Goal: Transaction & Acquisition: Purchase product/service

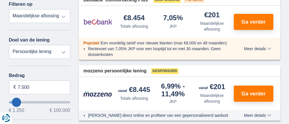
scroll to position [116, 0]
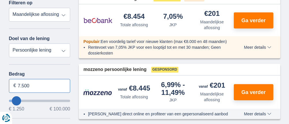
click at [31, 85] on input "7.500" at bounding box center [40, 86] width 62 height 14
type input "7"
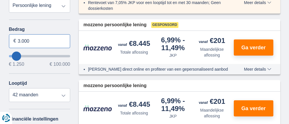
scroll to position [173, 0]
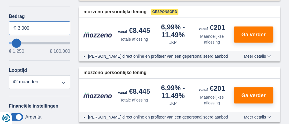
type input "3.000"
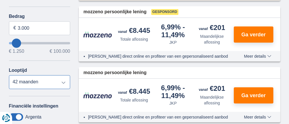
type input "3250"
select select "30"
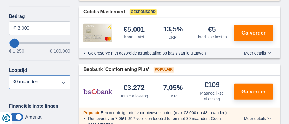
click at [9, 75] on select "12 maanden 18 maanden 24 maanden 30 maanden" at bounding box center [40, 82] width 62 height 14
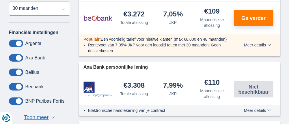
scroll to position [260, 0]
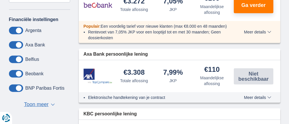
click at [20, 85] on span at bounding box center [16, 89] width 14 height 8
click at [0, 0] on input "checkbox" at bounding box center [0, 0] width 0 height 0
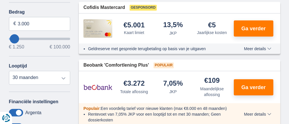
scroll to position [173, 0]
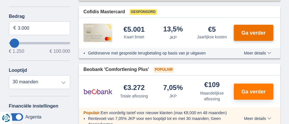
click at [261, 31] on span "Ga verder" at bounding box center [254, 32] width 24 height 5
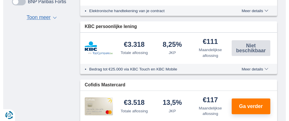
scroll to position [376, 0]
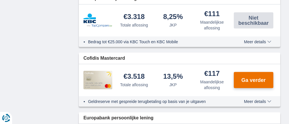
click at [260, 79] on span "Ga verder" at bounding box center [254, 80] width 24 height 5
